Goal: Information Seeking & Learning: Find contact information

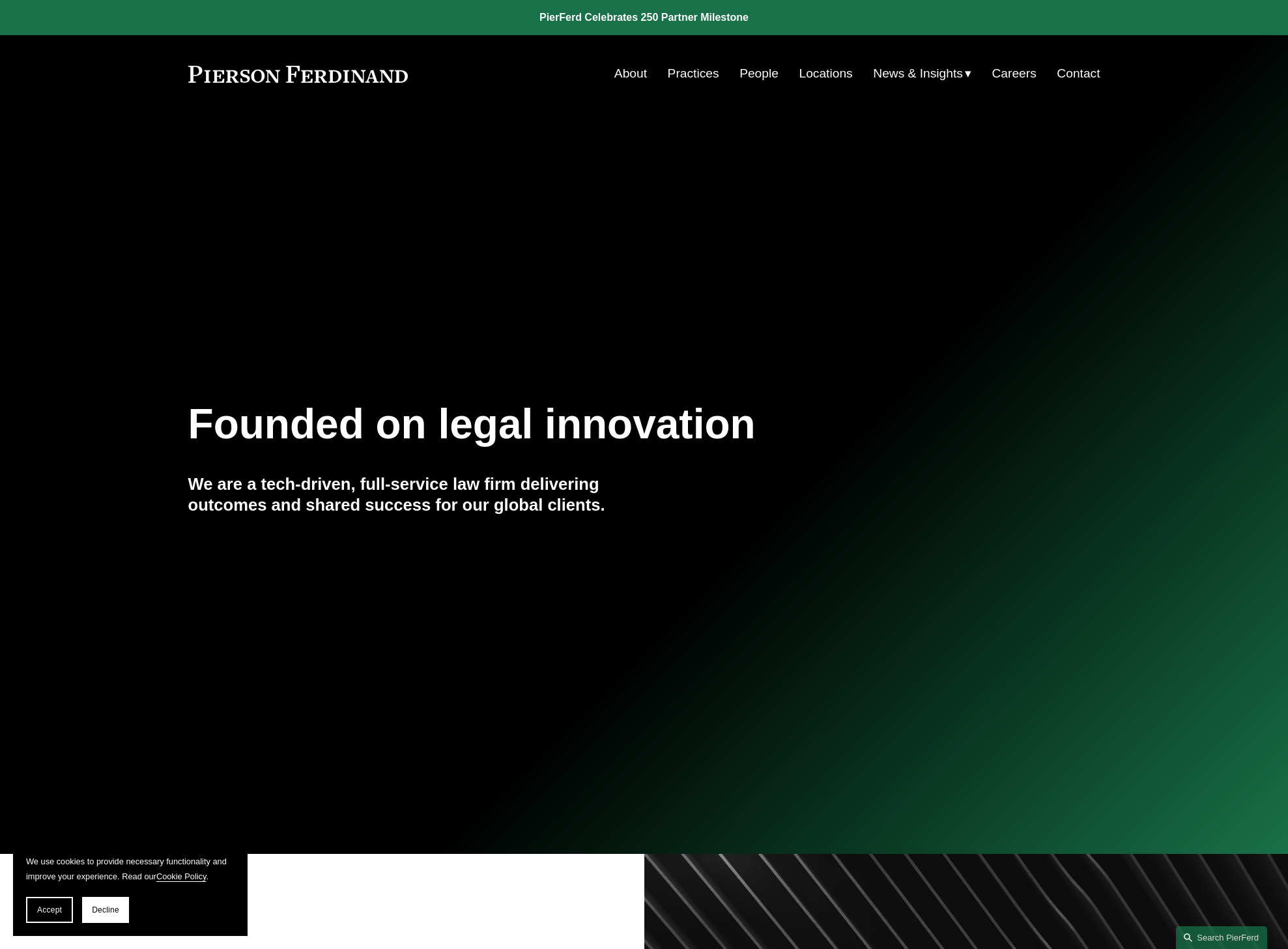
click at [823, 76] on link "Locations" at bounding box center [826, 73] width 54 height 25
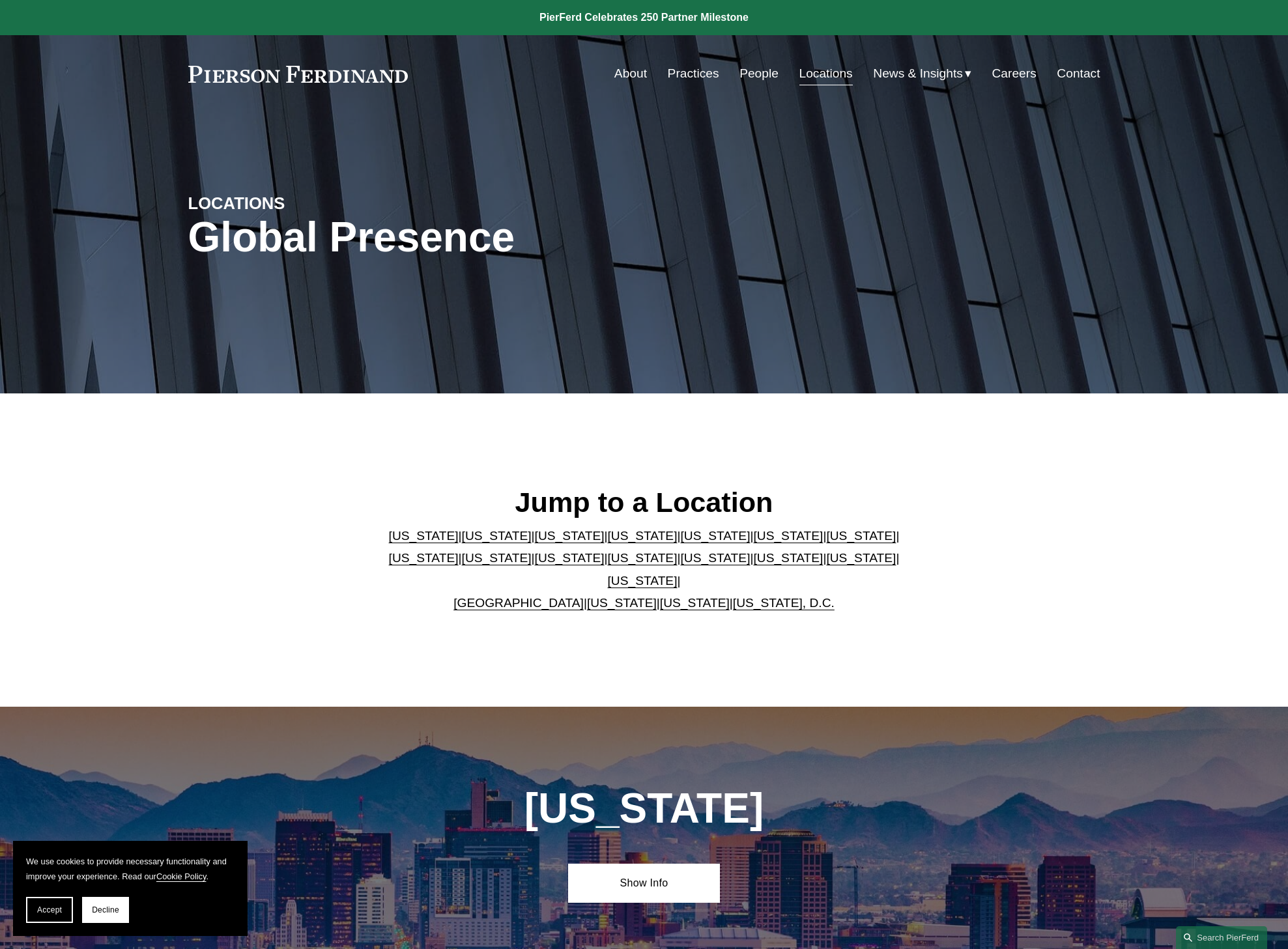
click at [677, 573] on link "[US_STATE]" at bounding box center [643, 580] width 70 height 13
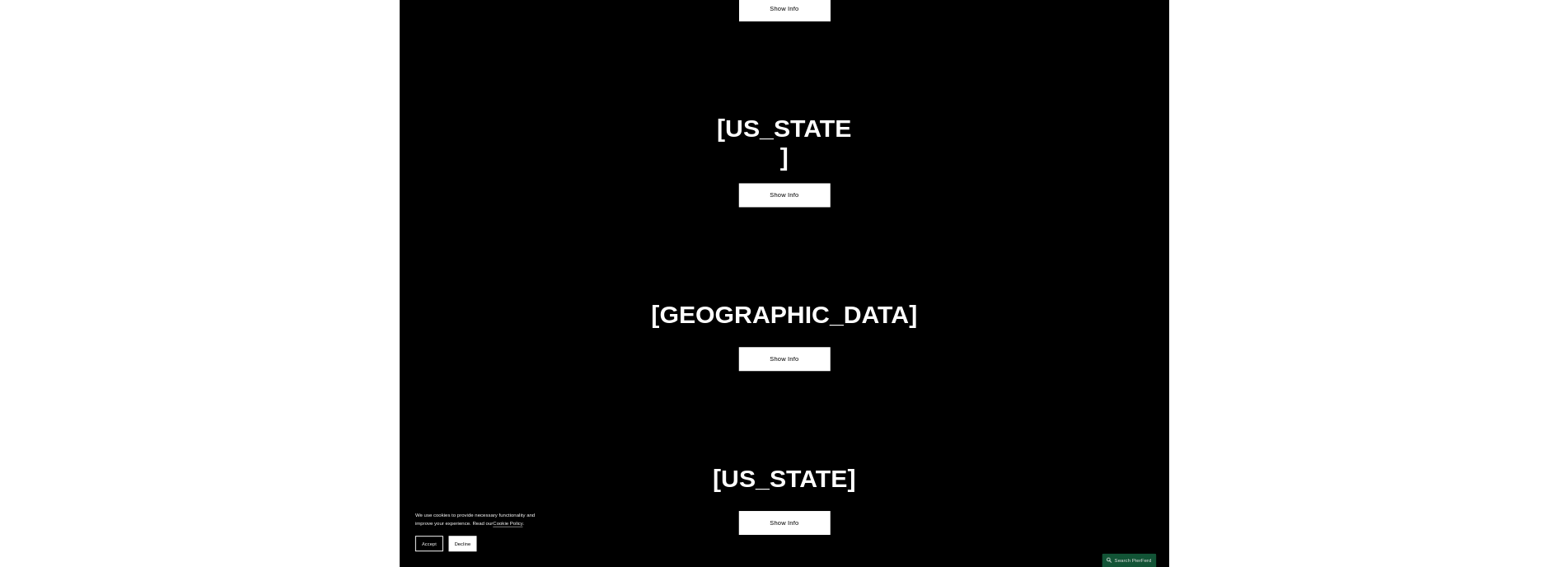
scroll to position [5756, 0]
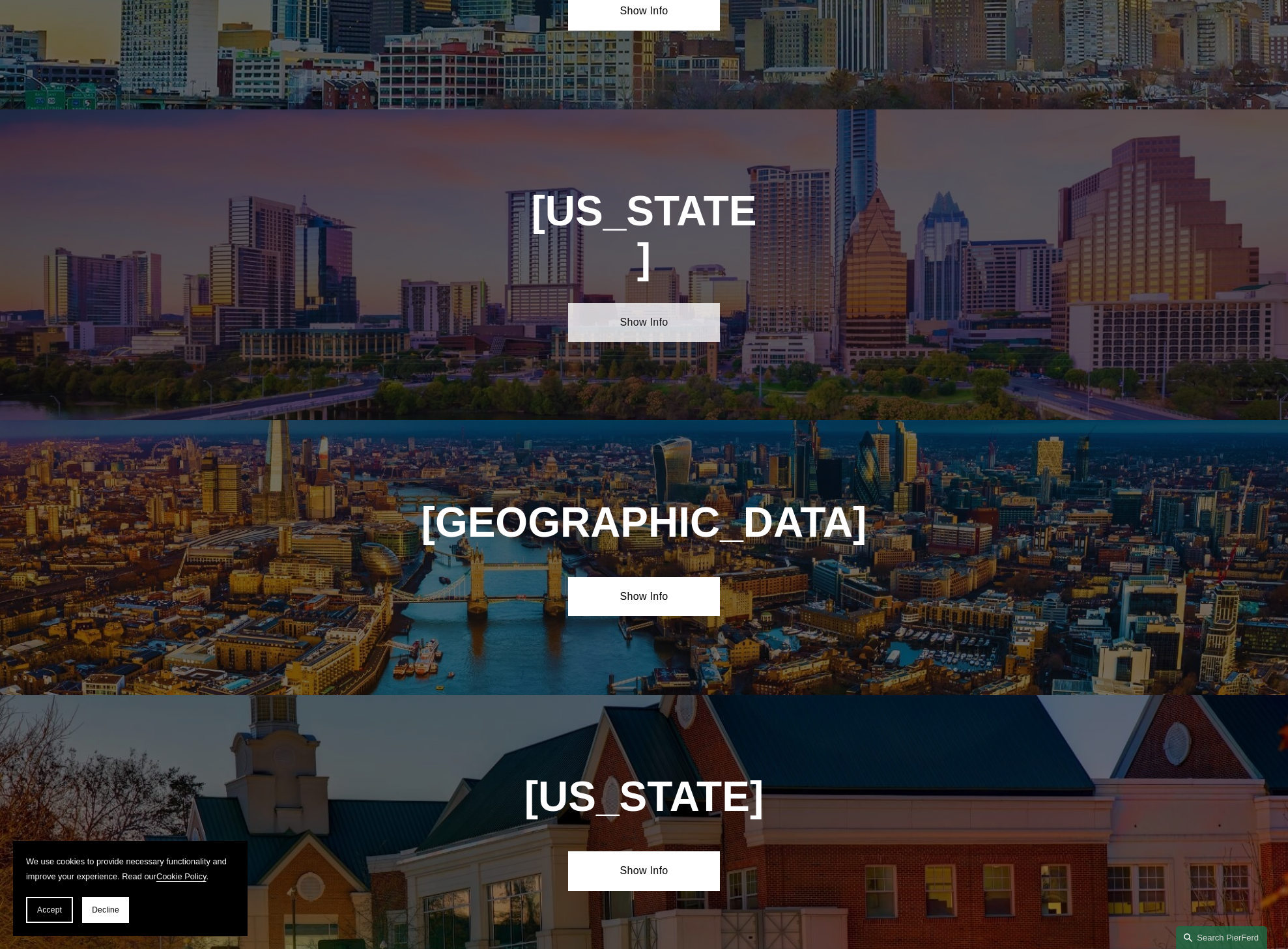
click at [627, 303] on link "Show Info" at bounding box center [643, 322] width 151 height 39
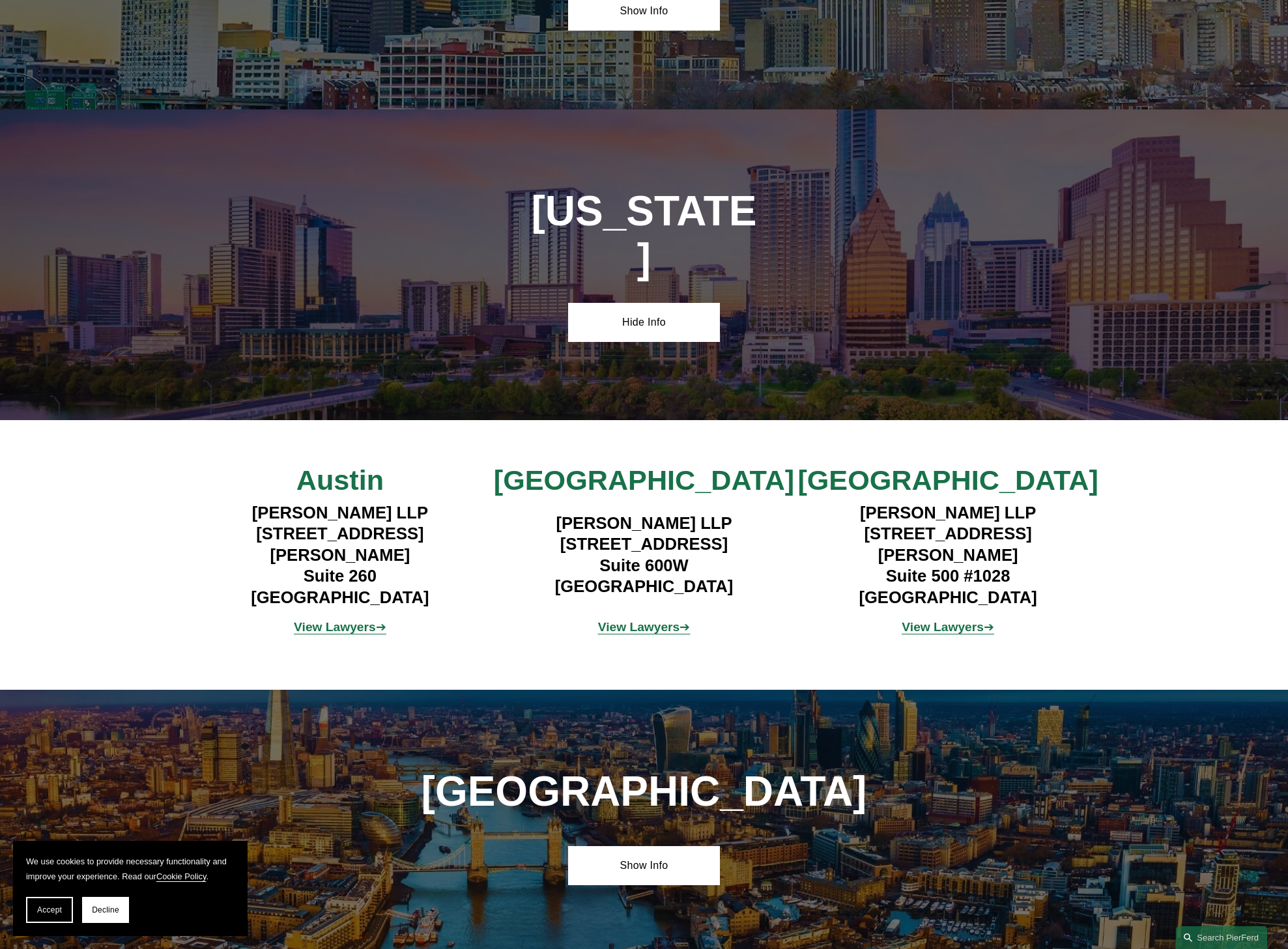
click at [261, 210] on div "[US_STATE] Hide Info" at bounding box center [644, 264] width 1288 height 311
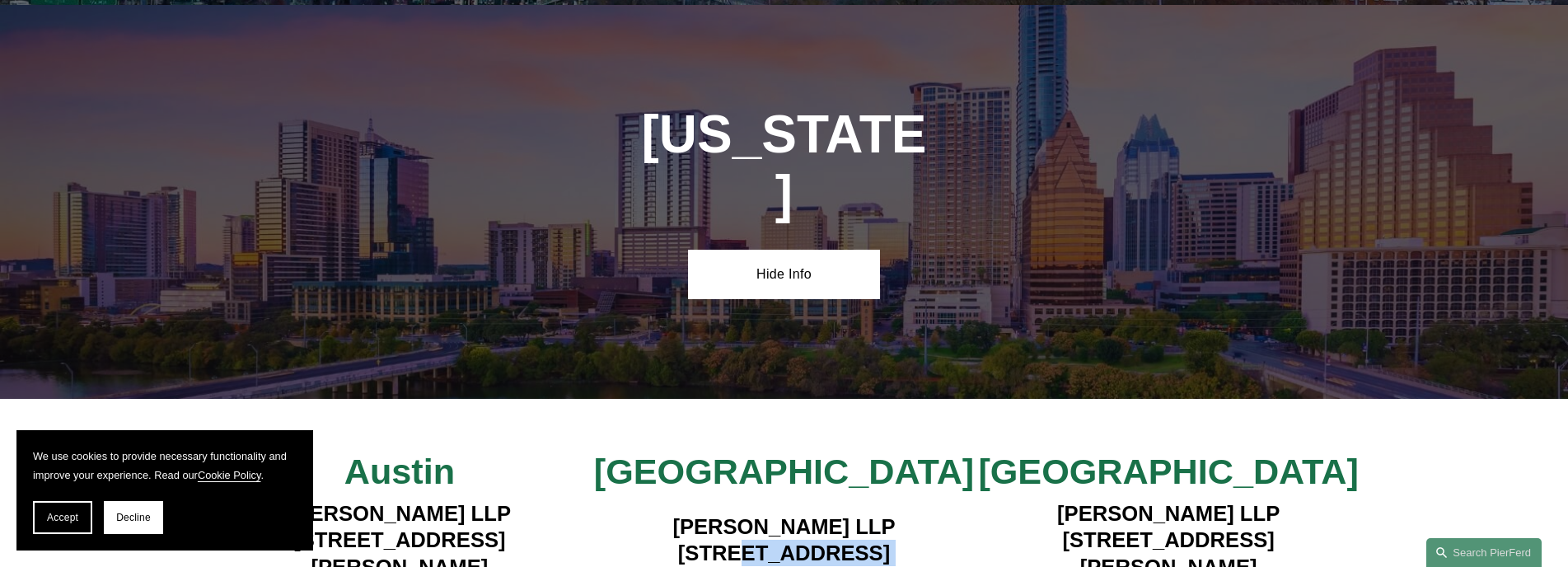
drag, startPoint x: 881, startPoint y: 414, endPoint x: 703, endPoint y: 353, distance: 188.2
click at [703, 514] on h4 "[PERSON_NAME] LLP [STREET_ADDRESS]" at bounding box center [784, 567] width 385 height 107
